Goal: Information Seeking & Learning: Find specific fact

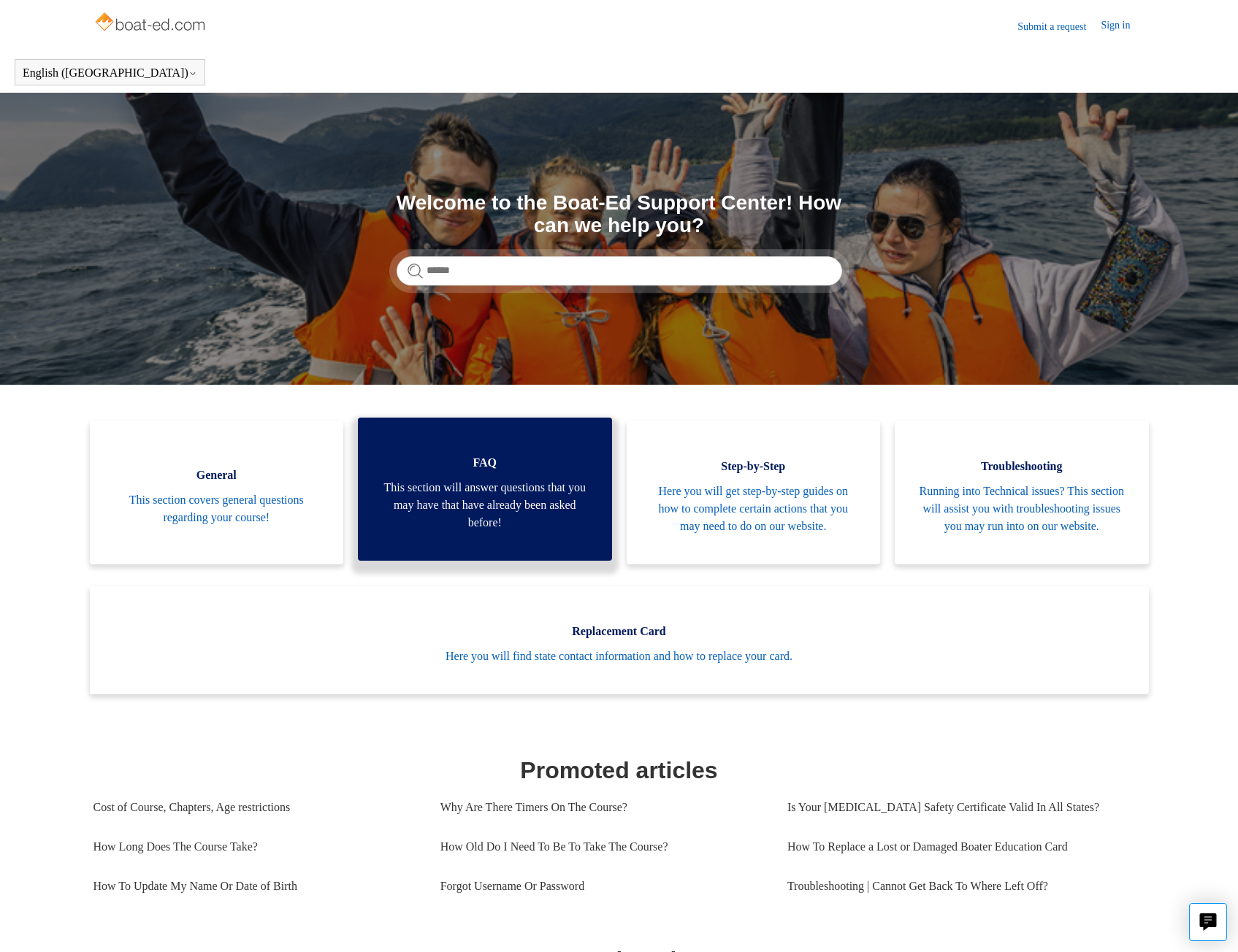
scroll to position [146, 0]
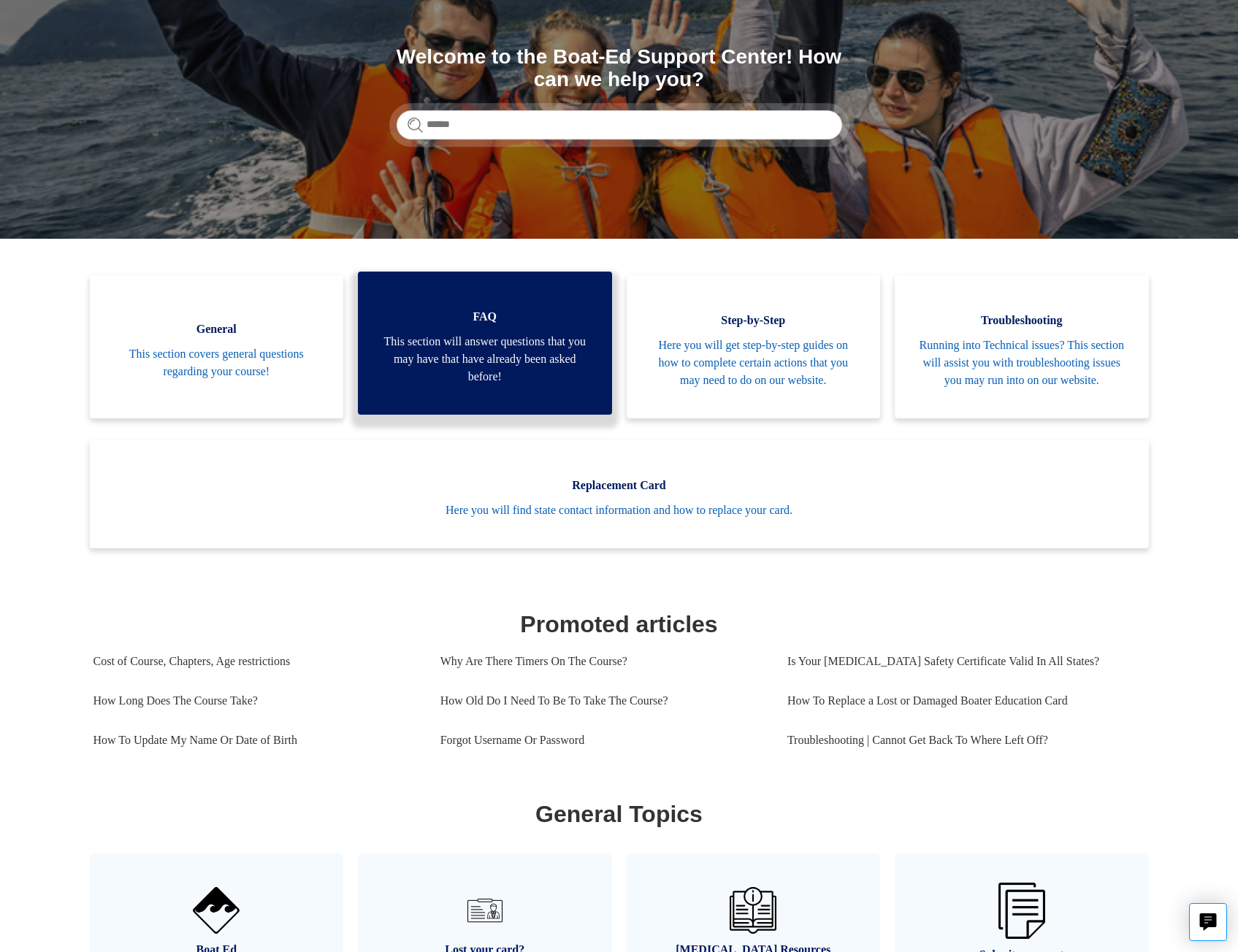
click at [486, 336] on link "FAQ This section will answer questions that you may have that have already been…" at bounding box center [484, 342] width 254 height 143
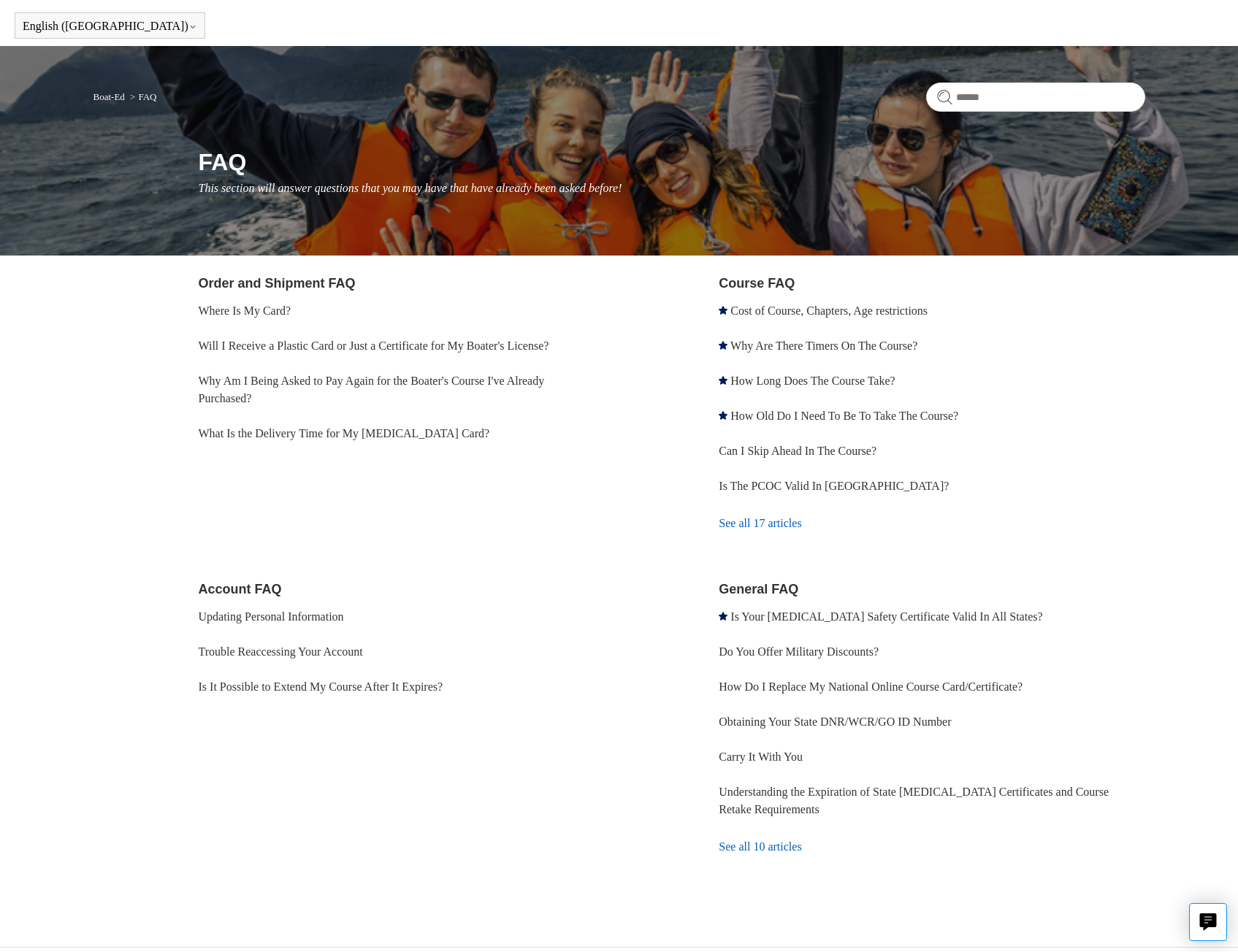
scroll to position [73, 0]
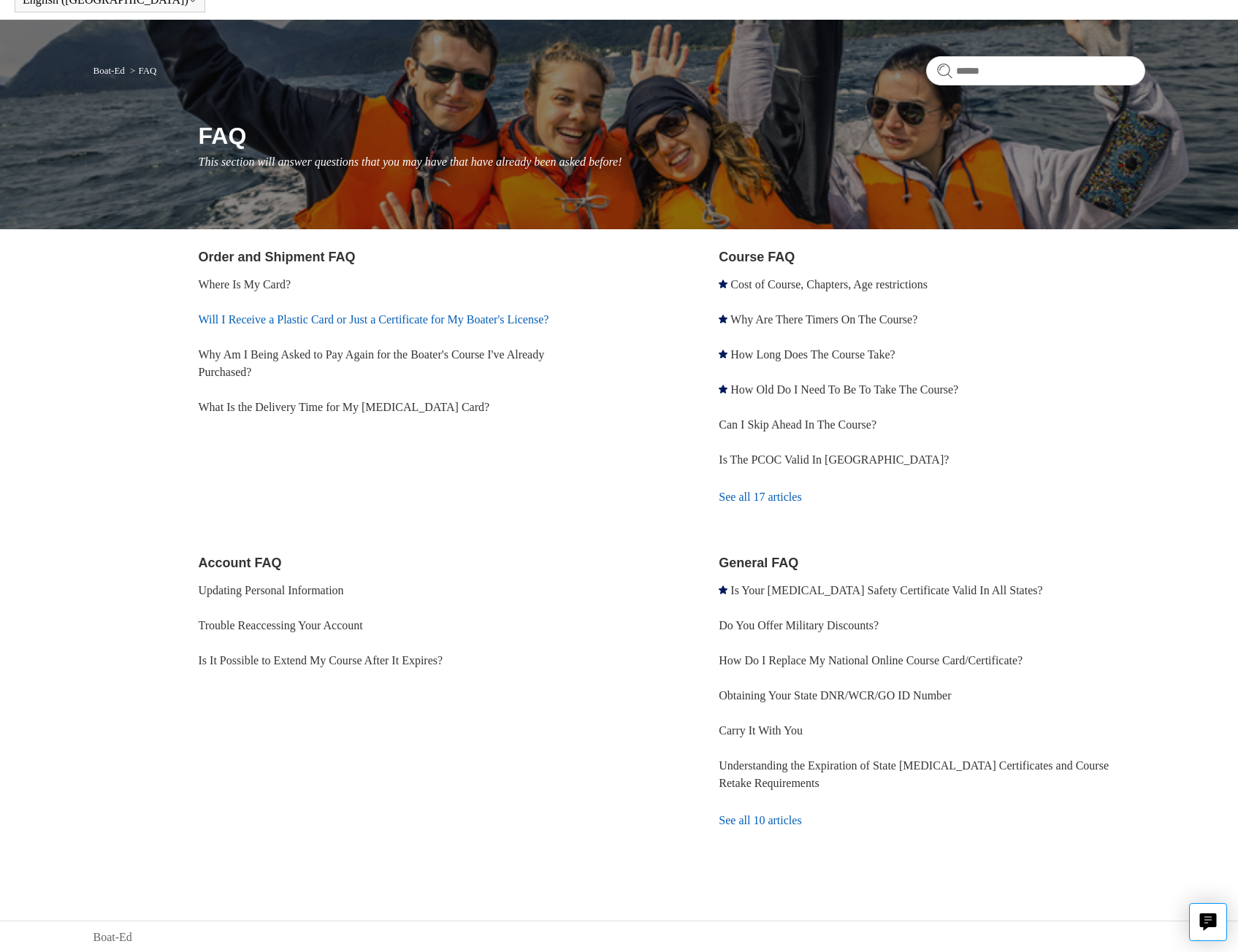
click at [549, 319] on link "Will I Receive a Plastic Card or Just a Certificate for My Boater's License?" at bounding box center [374, 320] width 350 height 13
